Goal: Task Accomplishment & Management: Use online tool/utility

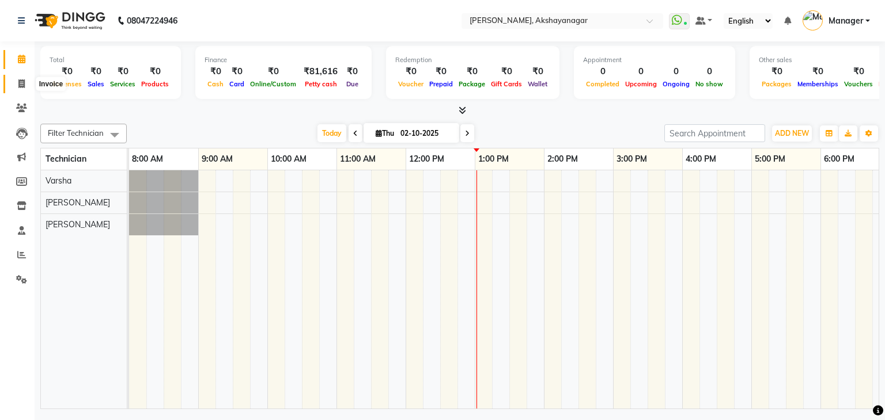
click at [17, 81] on span at bounding box center [22, 84] width 20 height 13
select select "service"
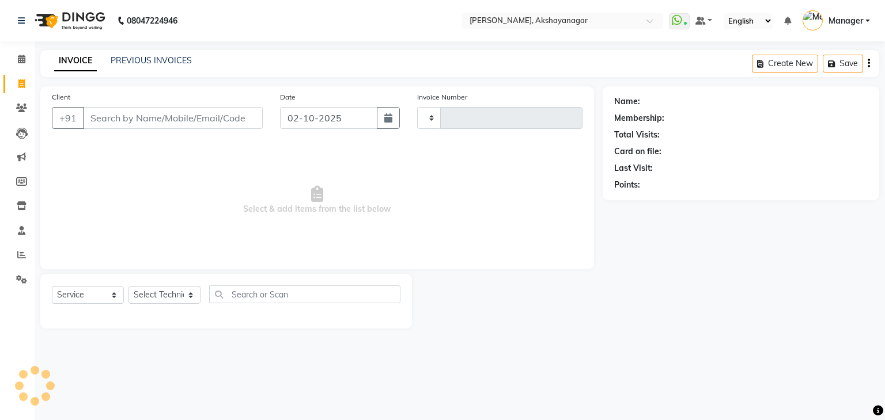
type input "0751"
select select "7395"
click at [162, 116] on input "Client" at bounding box center [173, 118] width 180 height 22
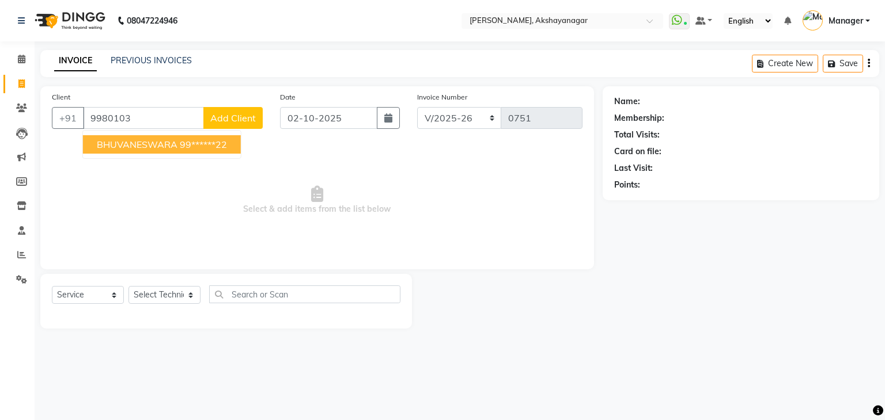
click at [158, 141] on span "BHUVANESWARA" at bounding box center [137, 145] width 81 height 12
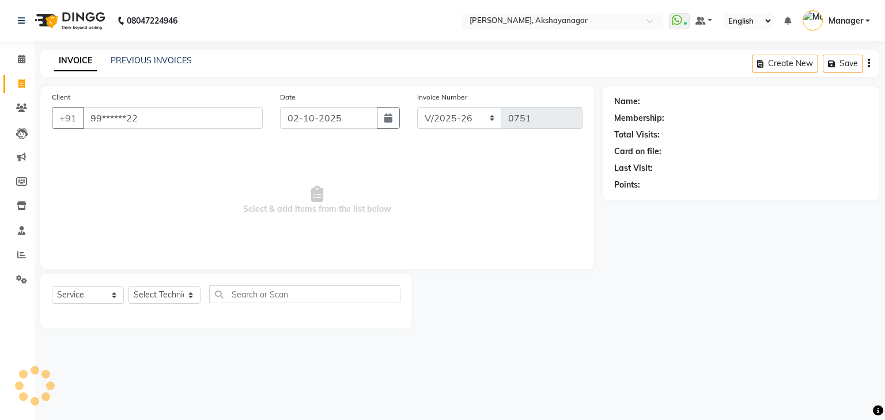
type input "99******22"
select select "1: Object"
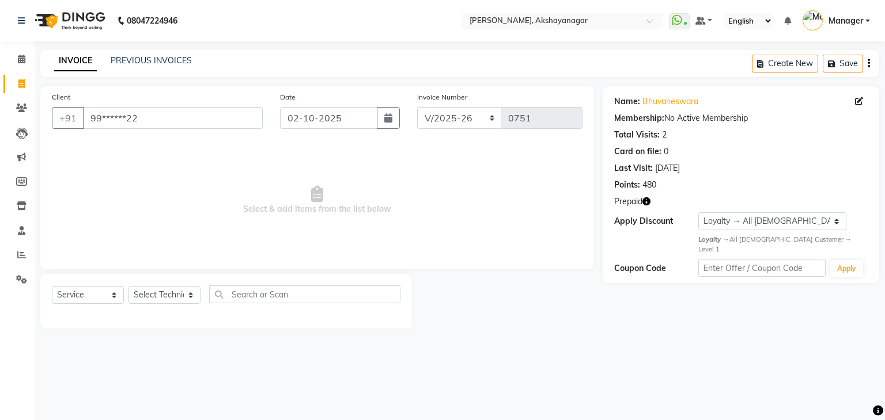
click at [646, 202] on icon "button" at bounding box center [646, 202] width 8 height 8
click at [412, 210] on span "Select & add items from the list below" at bounding box center [317, 200] width 530 height 115
click at [174, 295] on select "Select Technician Manager [PERSON_NAME] [PERSON_NAME]" at bounding box center [164, 295] width 72 height 18
select select "86675"
click at [128, 287] on select "Select Technician Manager [PERSON_NAME] [PERSON_NAME]" at bounding box center [164, 295] width 72 height 18
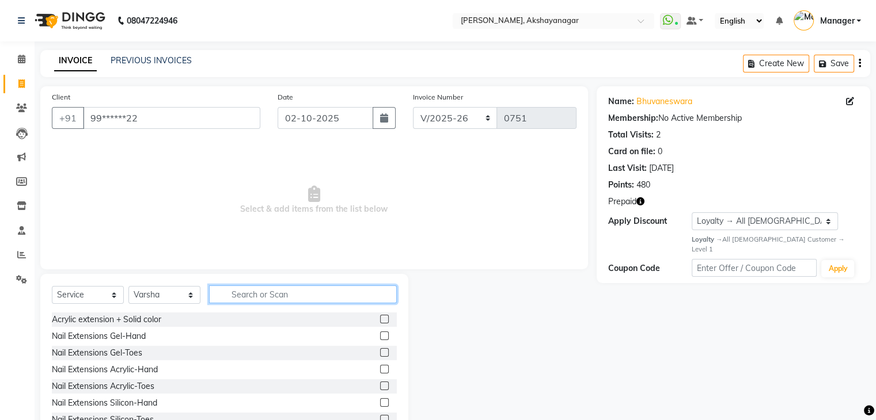
click at [267, 295] on input "text" at bounding box center [303, 295] width 188 height 18
type input "REF"
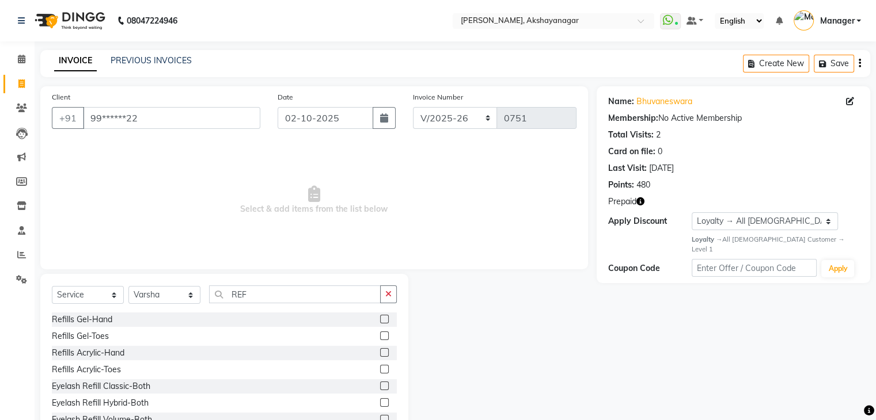
click at [380, 320] on label at bounding box center [384, 319] width 9 height 9
click at [380, 320] on input "checkbox" at bounding box center [383, 319] width 7 height 7
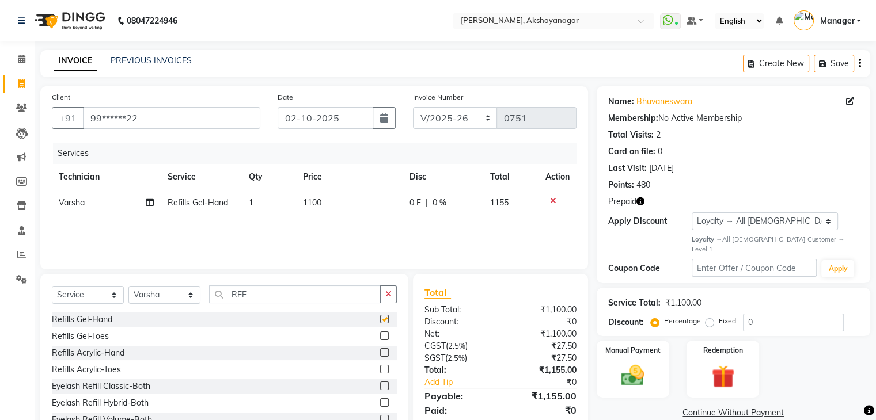
checkbox input "false"
click at [286, 298] on input "REF" at bounding box center [295, 295] width 172 height 18
type input "R"
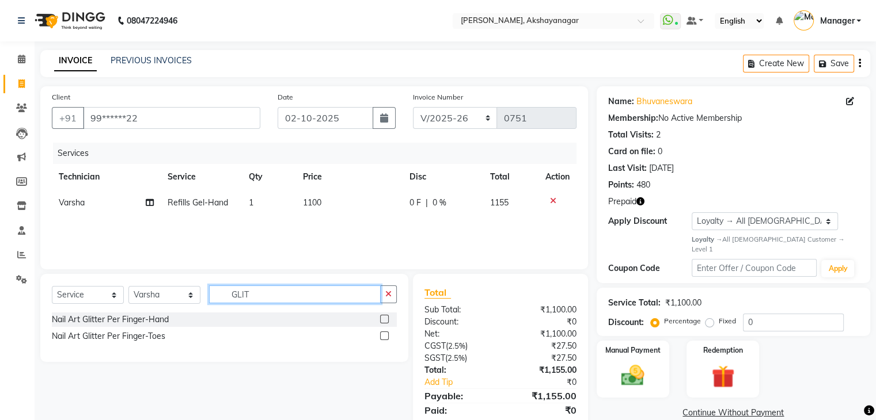
type input "GLIT"
click at [385, 316] on label at bounding box center [384, 319] width 9 height 9
click at [385, 316] on input "checkbox" at bounding box center [383, 319] width 7 height 7
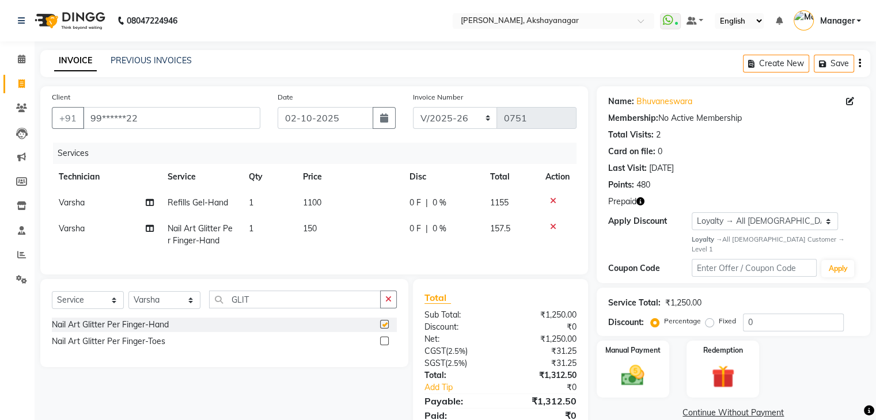
checkbox input "false"
click at [253, 231] on td "1" at bounding box center [269, 235] width 54 height 38
select select "86675"
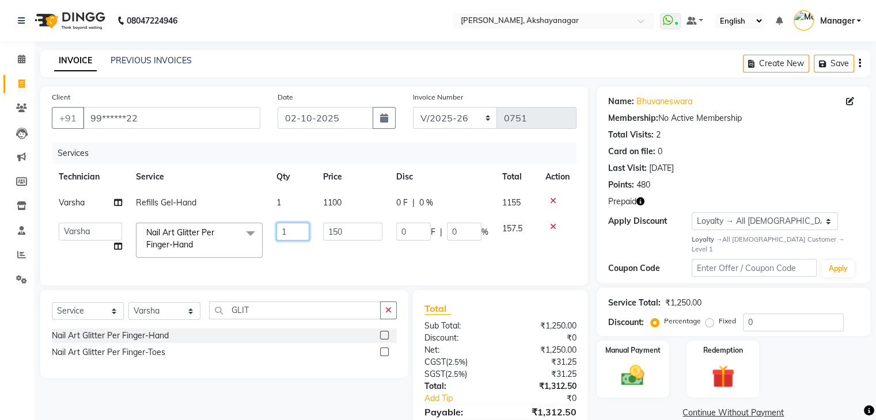
click at [283, 234] on input "1" at bounding box center [292, 232] width 33 height 18
type input "10"
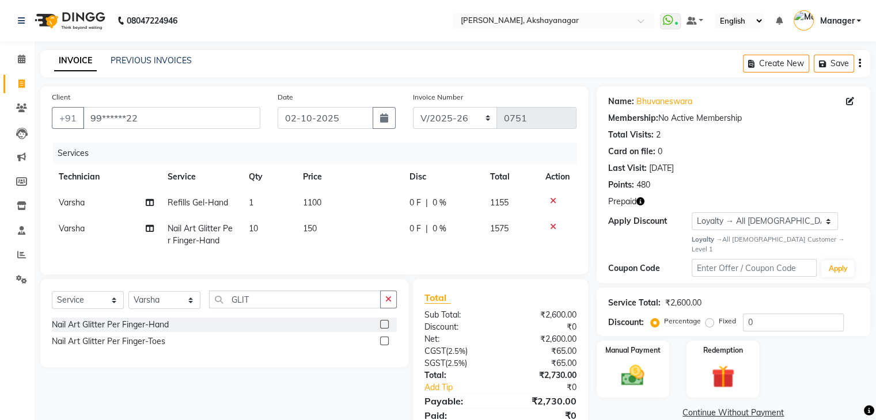
click at [333, 253] on td "150" at bounding box center [349, 235] width 106 height 38
select select "86675"
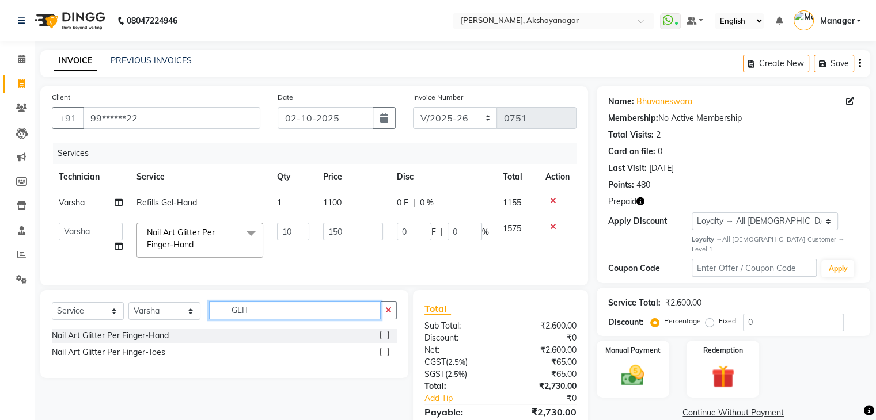
click at [316, 319] on input "GLIT" at bounding box center [295, 311] width 172 height 18
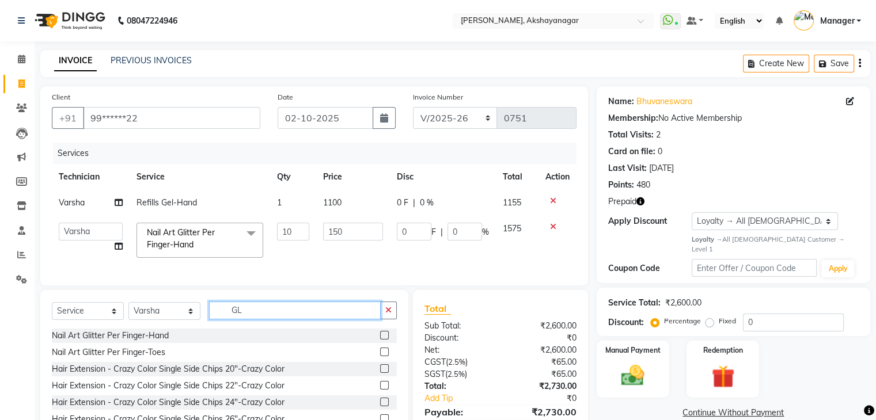
type input "G"
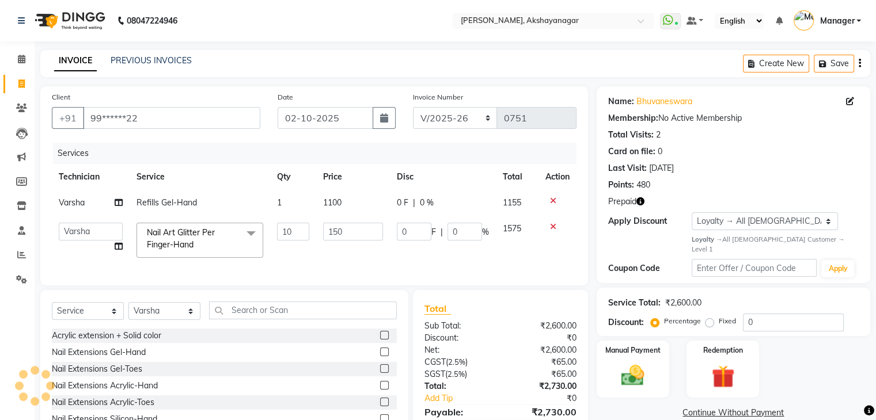
click at [471, 261] on td "0 F | 0 %" at bounding box center [443, 240] width 106 height 49
click at [728, 362] on img at bounding box center [722, 376] width 39 height 29
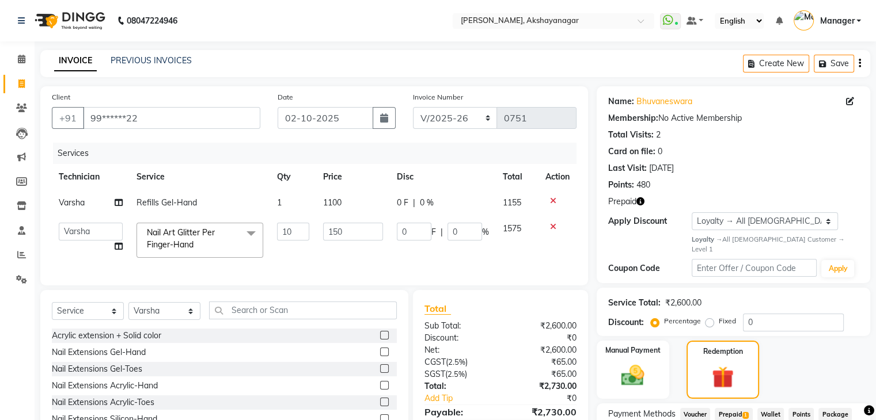
click at [737, 408] on span "Prepaid 1" at bounding box center [733, 414] width 37 height 13
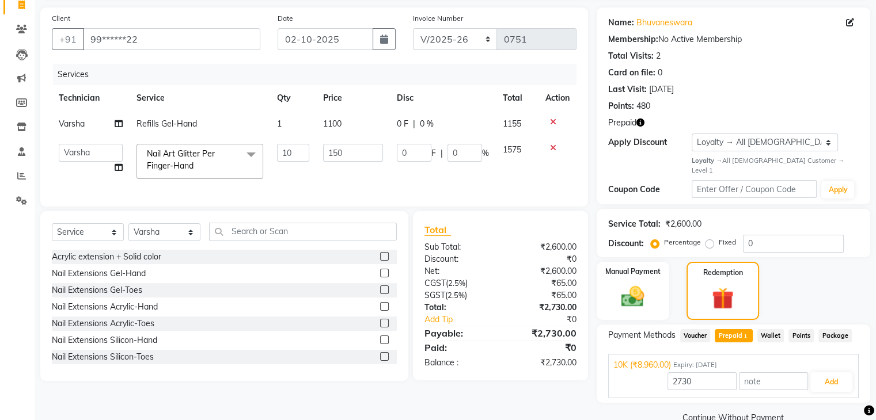
scroll to position [93, 0]
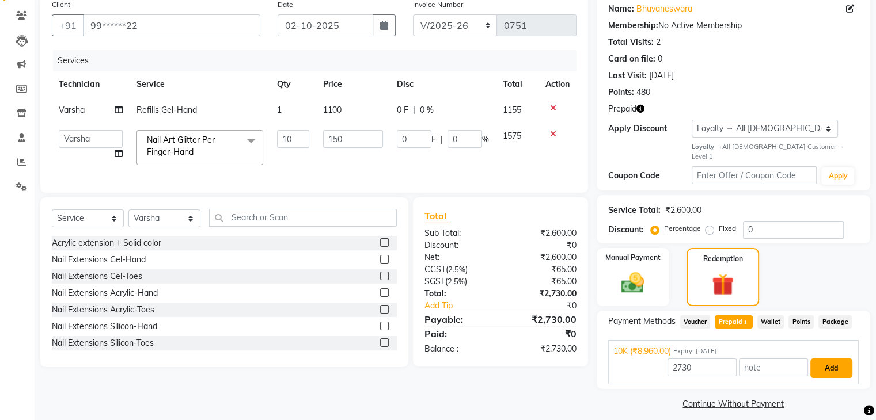
click at [838, 359] on button "Add" at bounding box center [831, 369] width 42 height 20
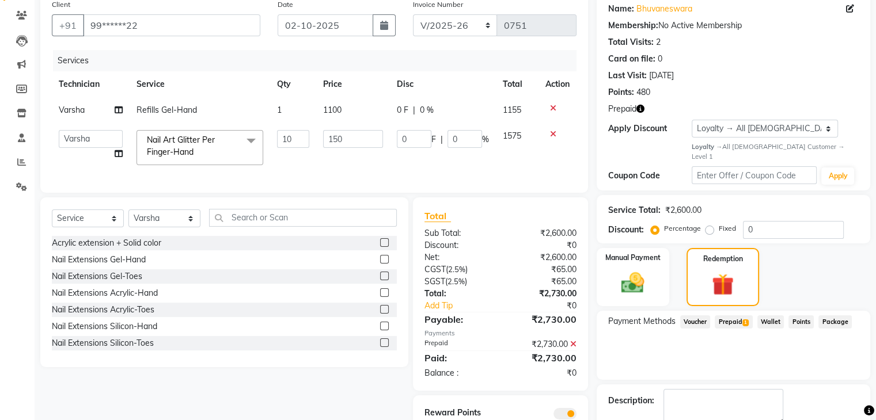
scroll to position [147, 0]
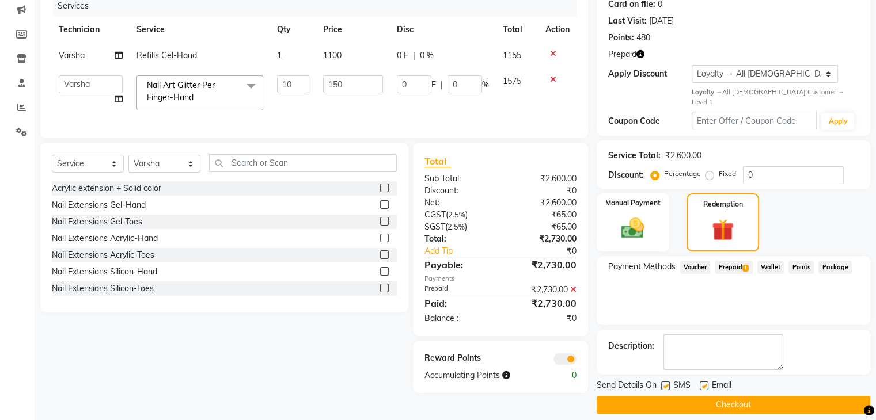
click at [750, 397] on button "Checkout" at bounding box center [734, 405] width 274 height 18
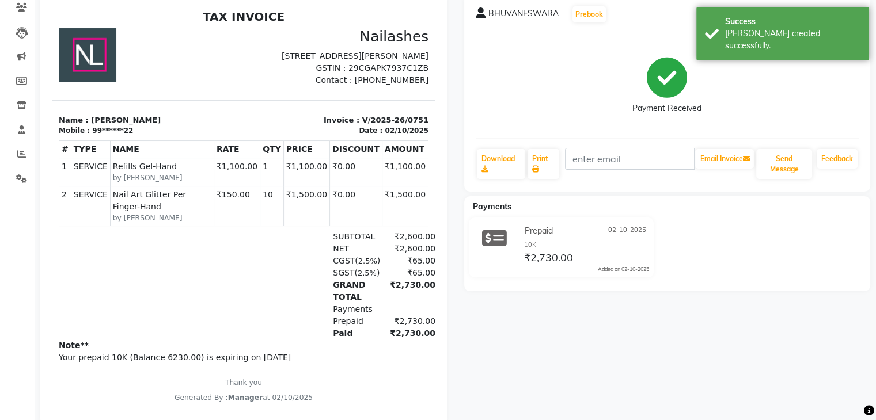
scroll to position [131, 0]
